Goal: Information Seeking & Learning: Learn about a topic

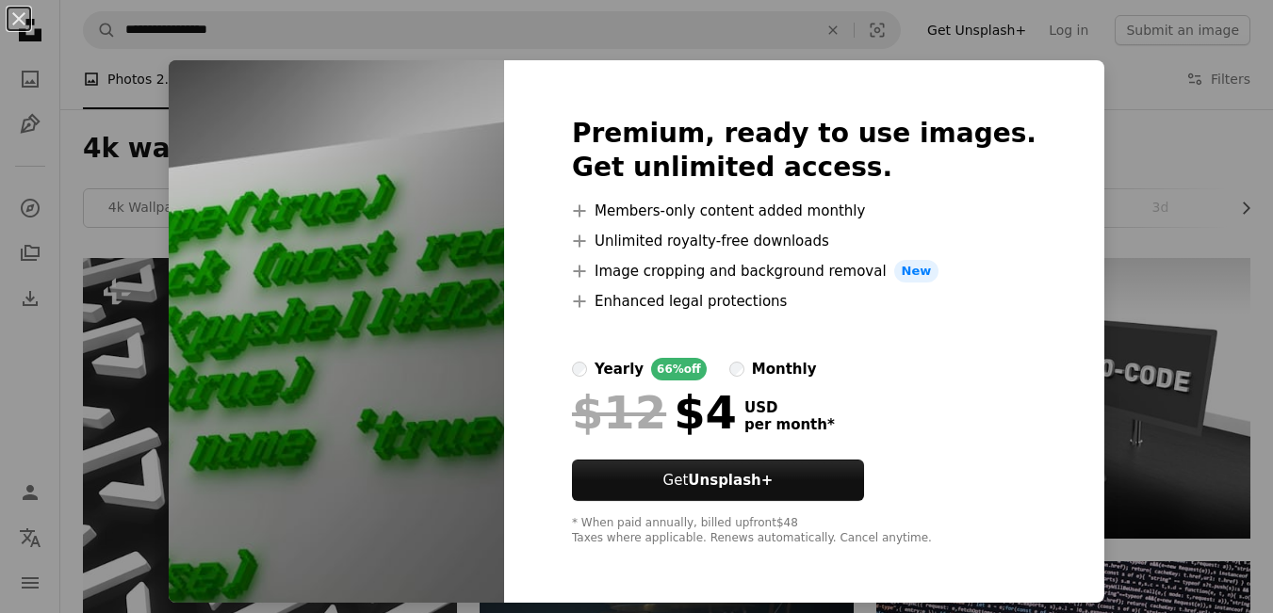
scroll to position [1120, 0]
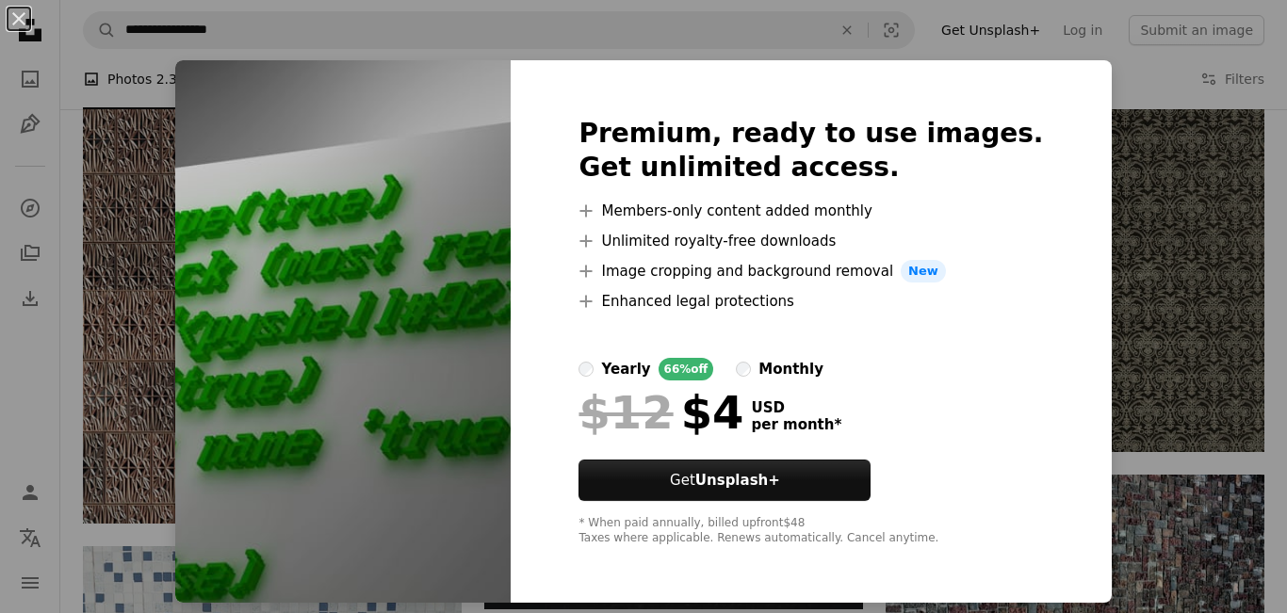
click at [1081, 209] on div "An X shape Premium, ready to use images. Get unlimited access. A plus sign Memb…" at bounding box center [643, 306] width 1287 height 613
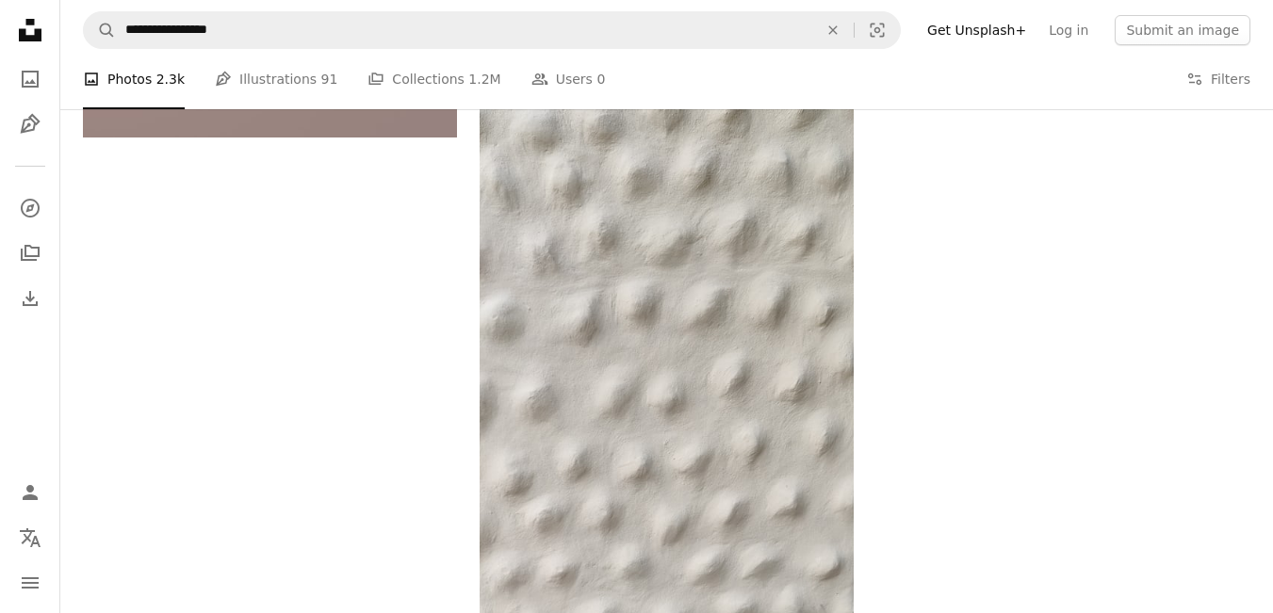
scroll to position [2682, 0]
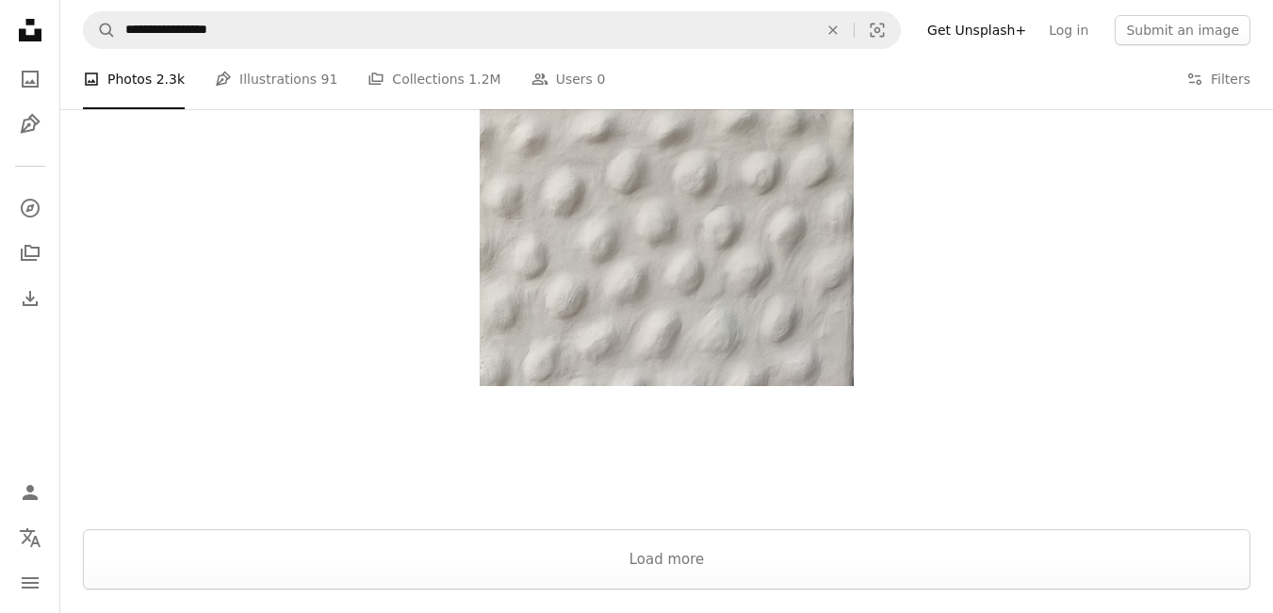
scroll to position [3217, 0]
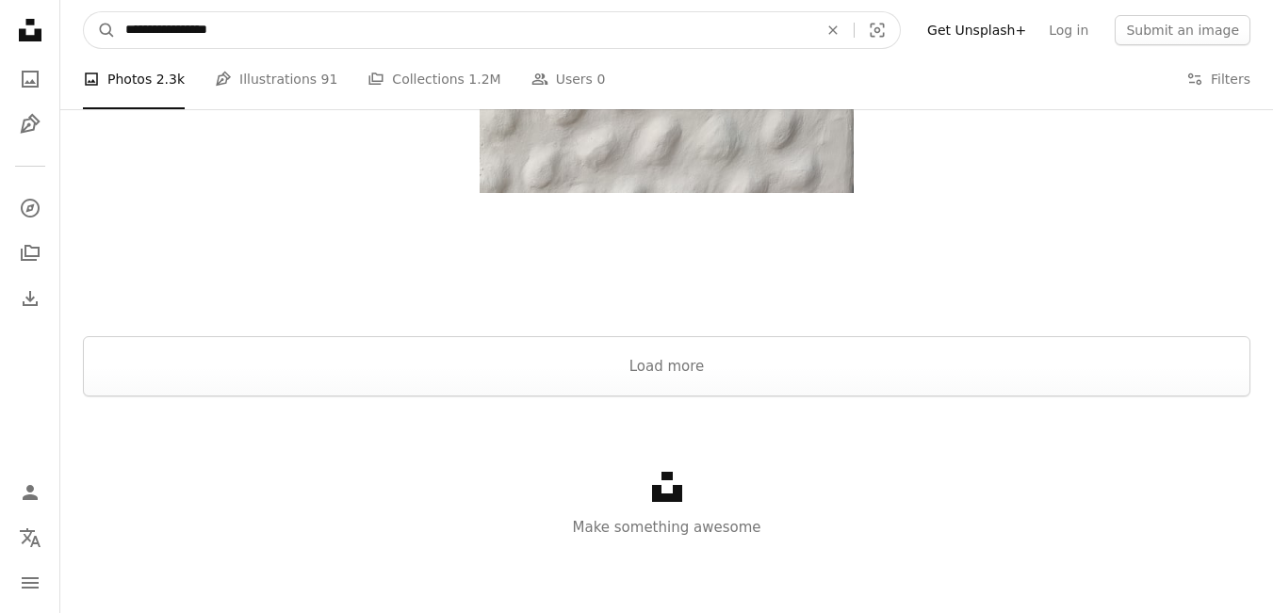
click at [285, 19] on input "**********" at bounding box center [464, 30] width 696 height 36
type input "**********"
click at [84, 12] on button "A magnifying glass" at bounding box center [100, 30] width 32 height 36
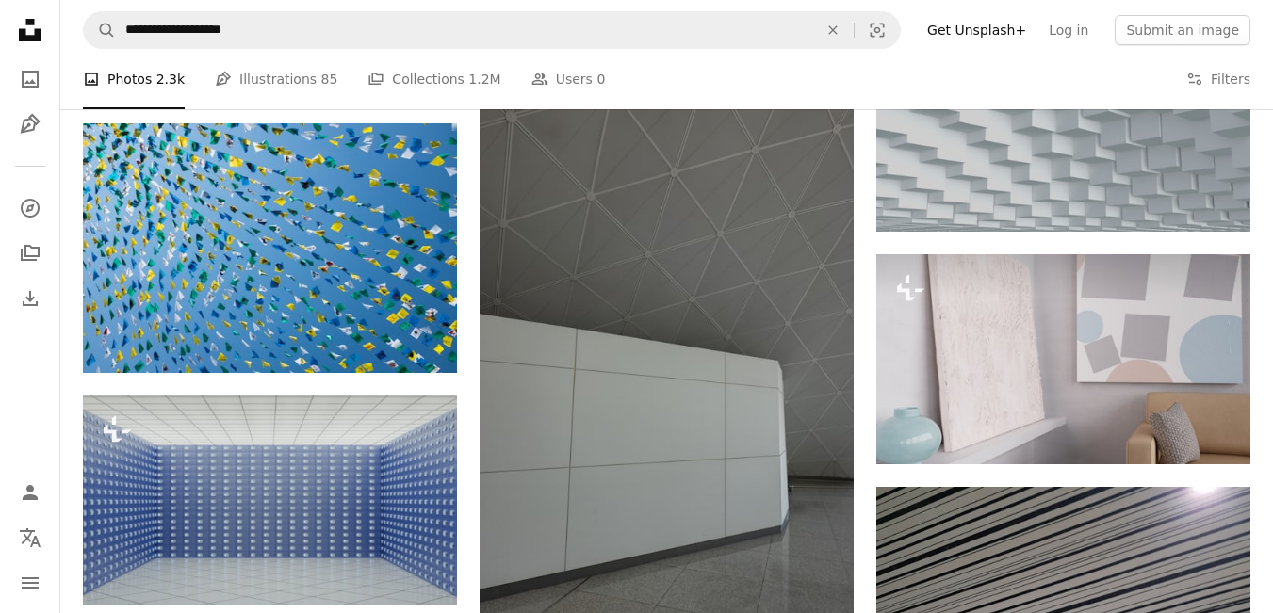
scroll to position [1020, 0]
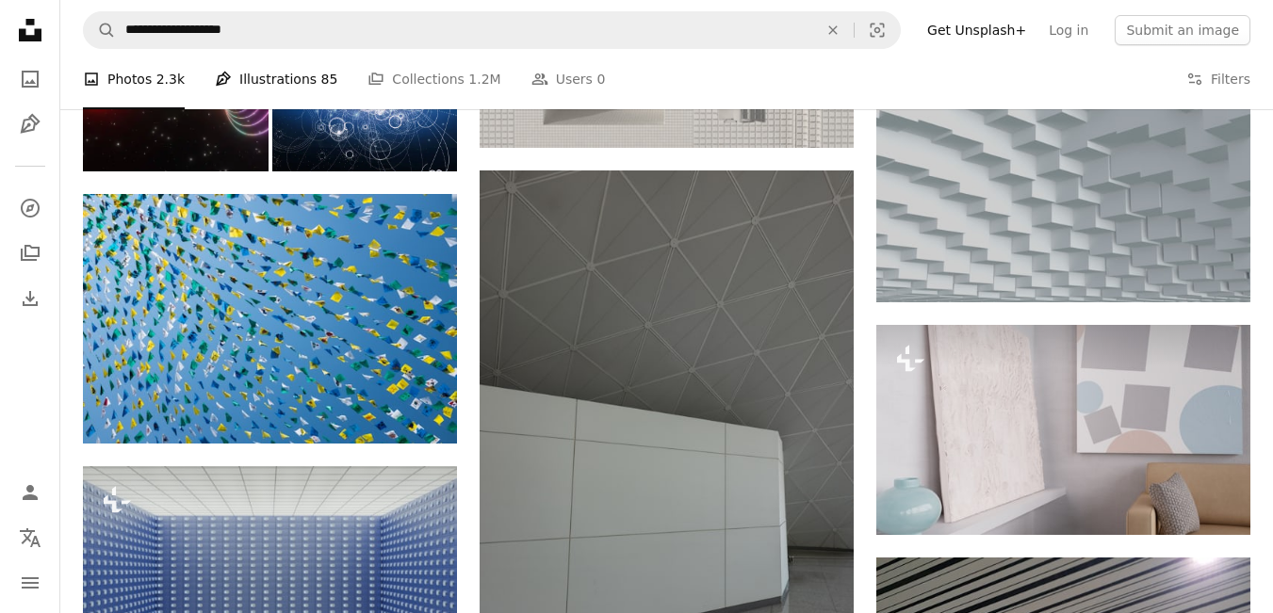
click at [287, 77] on link "Pen Tool Illustrations 85" at bounding box center [276, 79] width 122 height 60
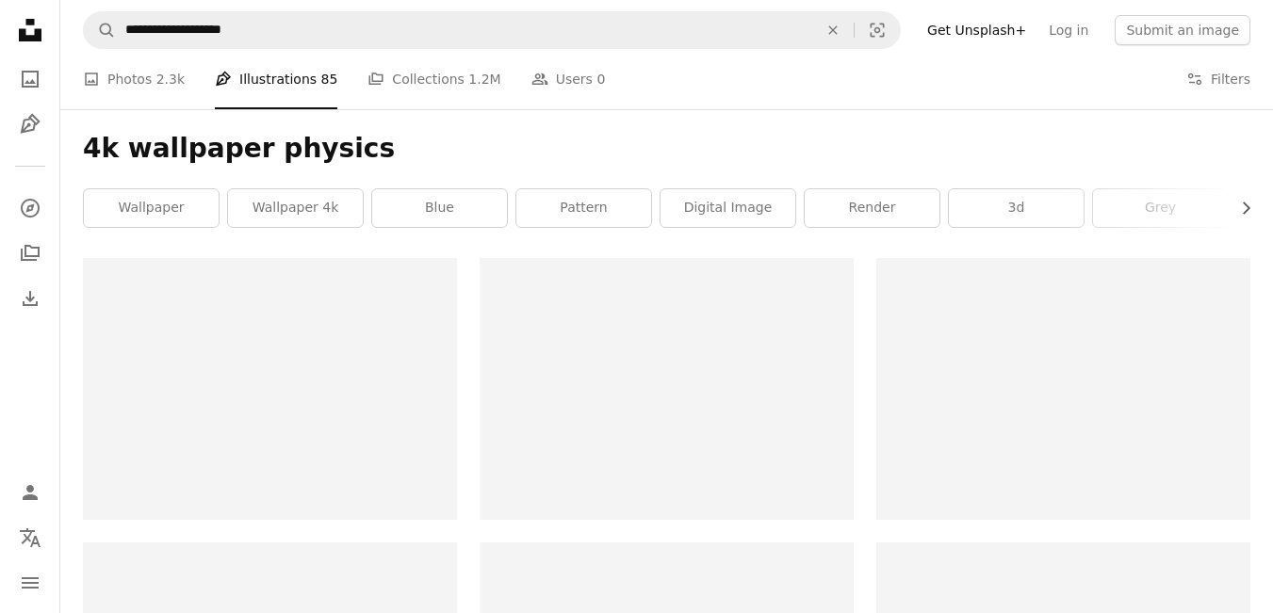
click at [287, 77] on li "Pen Tool Illustrations 85" at bounding box center [276, 79] width 122 height 60
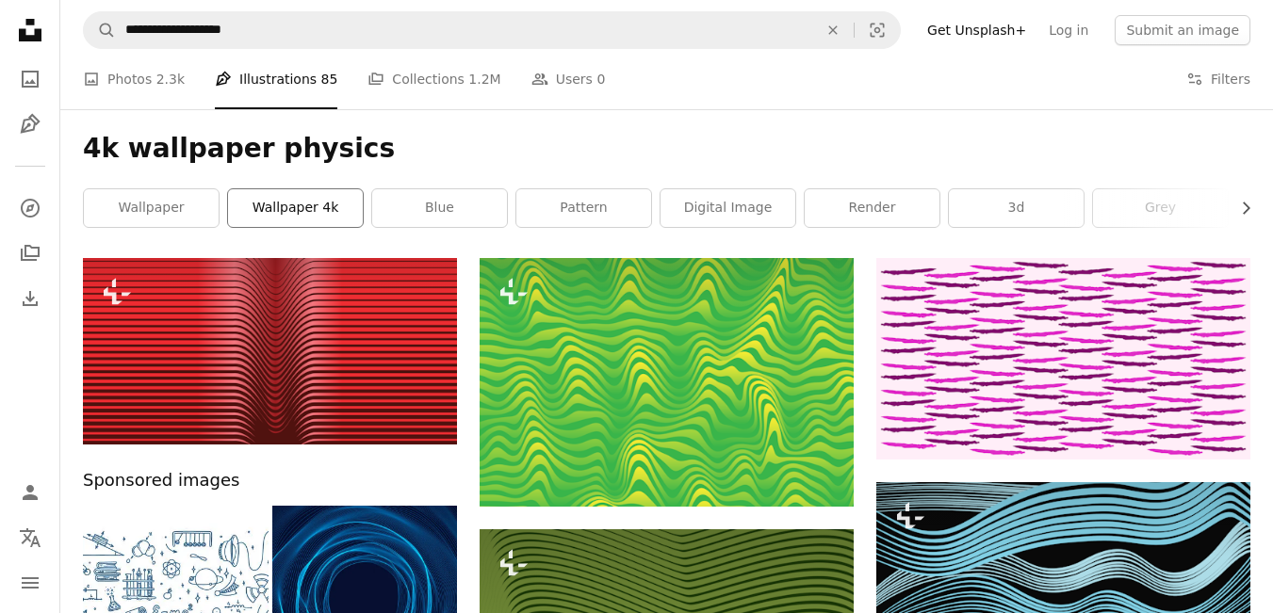
click at [298, 206] on link "wallpaper 4k" at bounding box center [295, 208] width 135 height 38
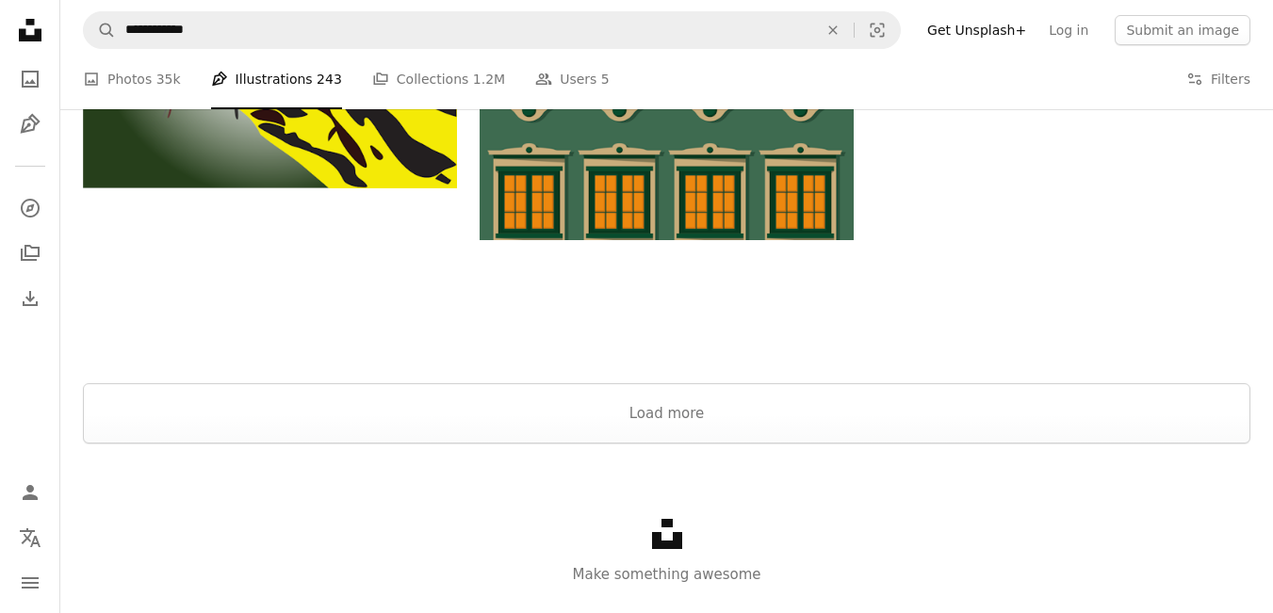
scroll to position [2978, 0]
